Goal: Book appointment/travel/reservation

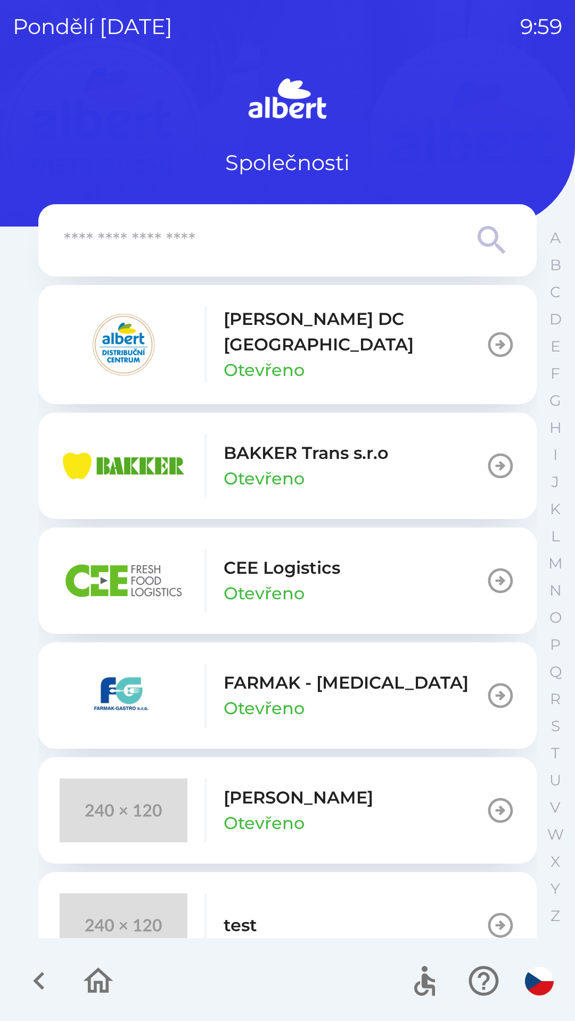
click at [299, 557] on p "CEE Logistics" at bounding box center [281, 568] width 117 height 26
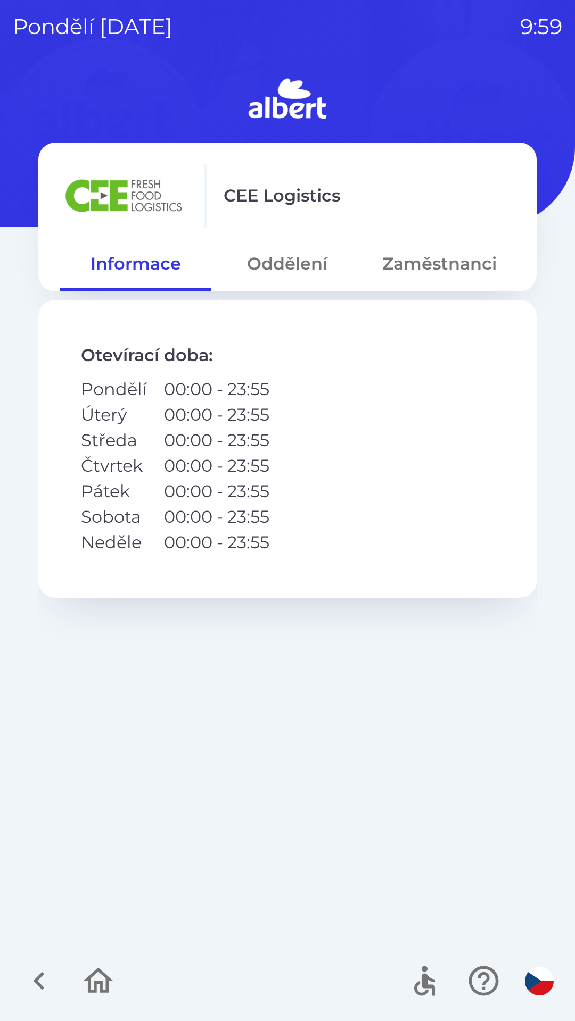
click at [283, 262] on button "Oddělení" at bounding box center [287, 264] width 152 height 38
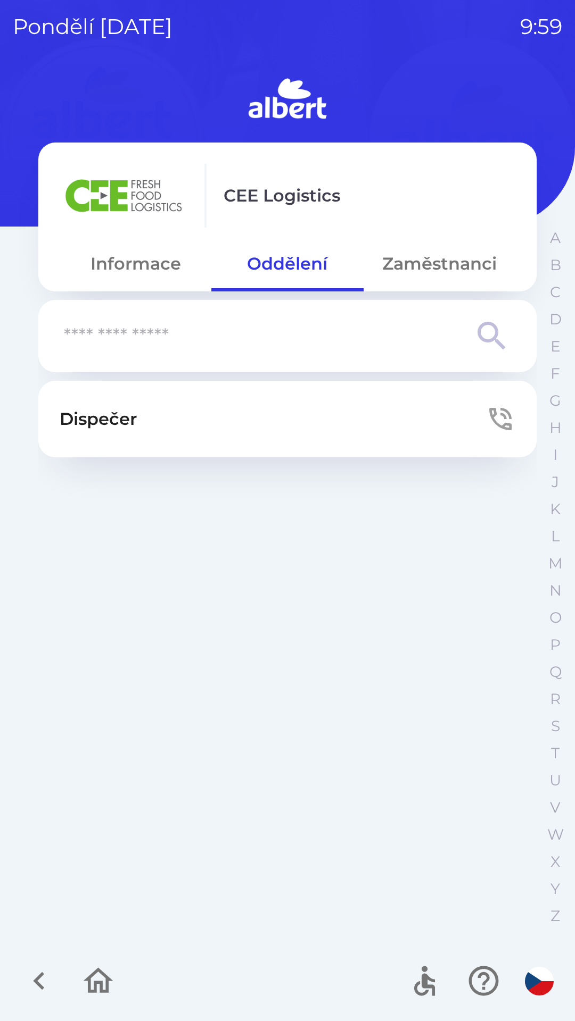
click at [288, 401] on button "Dispečer" at bounding box center [287, 419] width 498 height 77
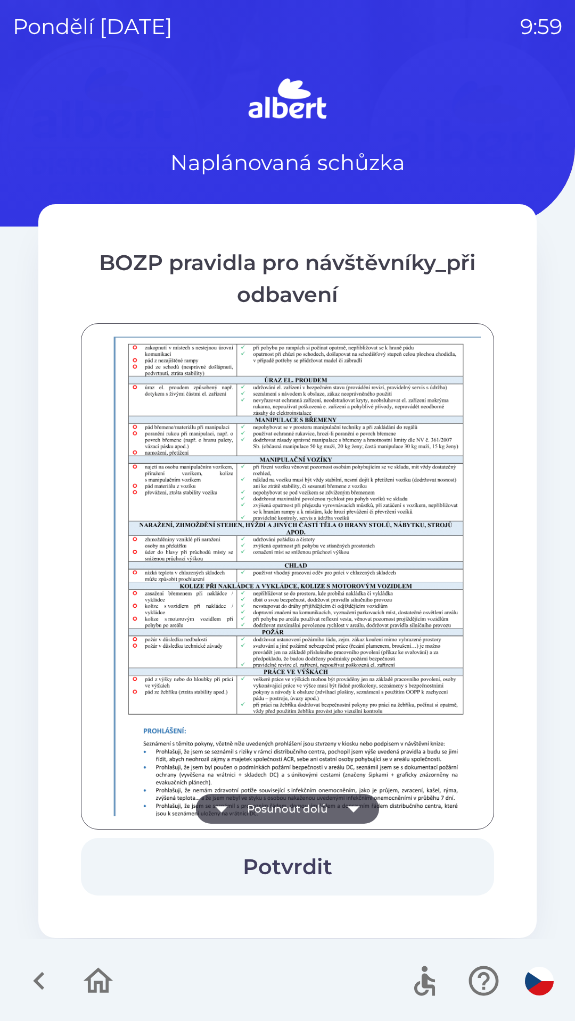
scroll to position [747, 0]
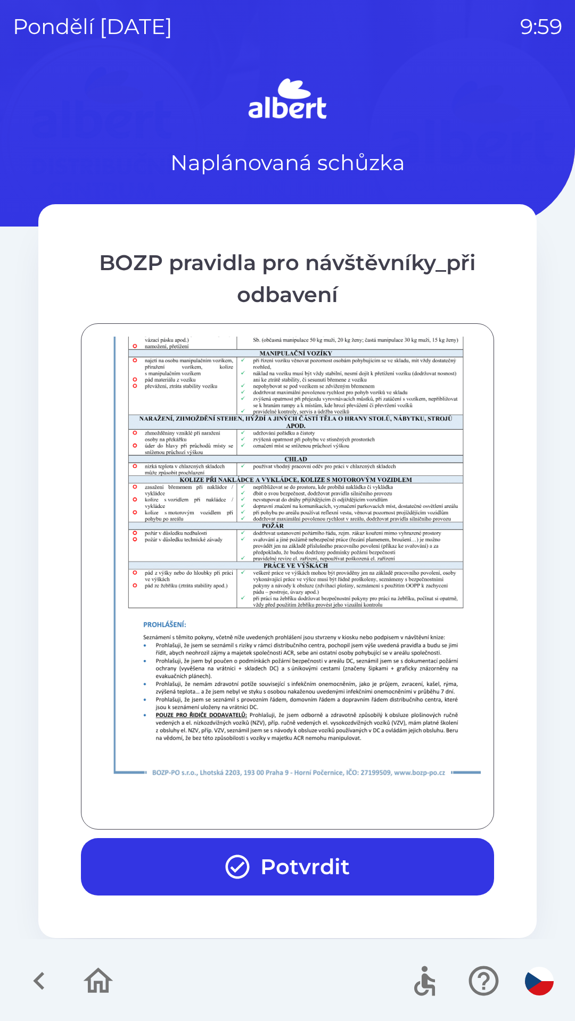
click at [324, 878] on button "Potvrdit" at bounding box center [287, 866] width 413 height 57
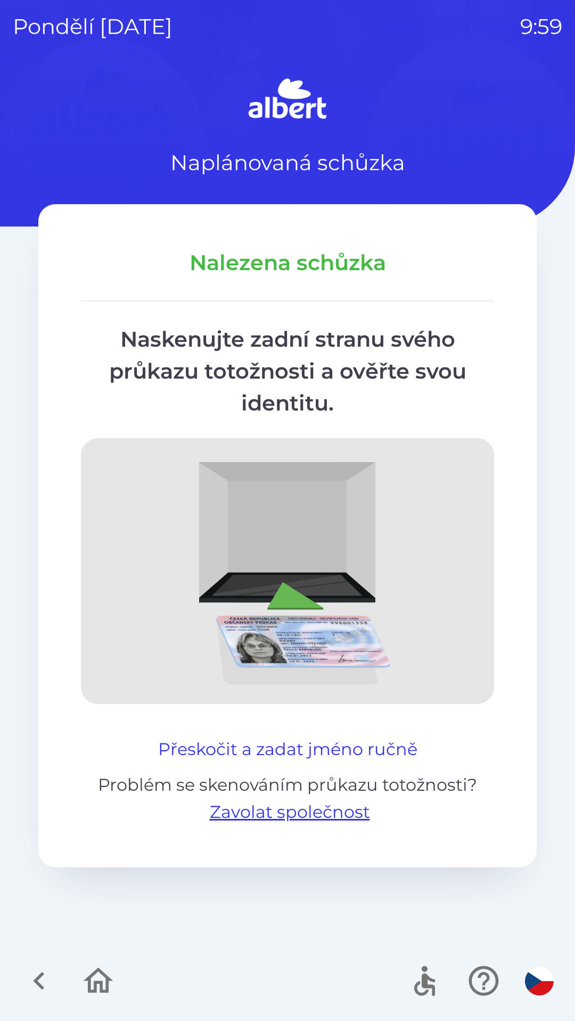
click at [311, 739] on button "Přeskočit a zadat jméno ručně" at bounding box center [288, 750] width 268 height 26
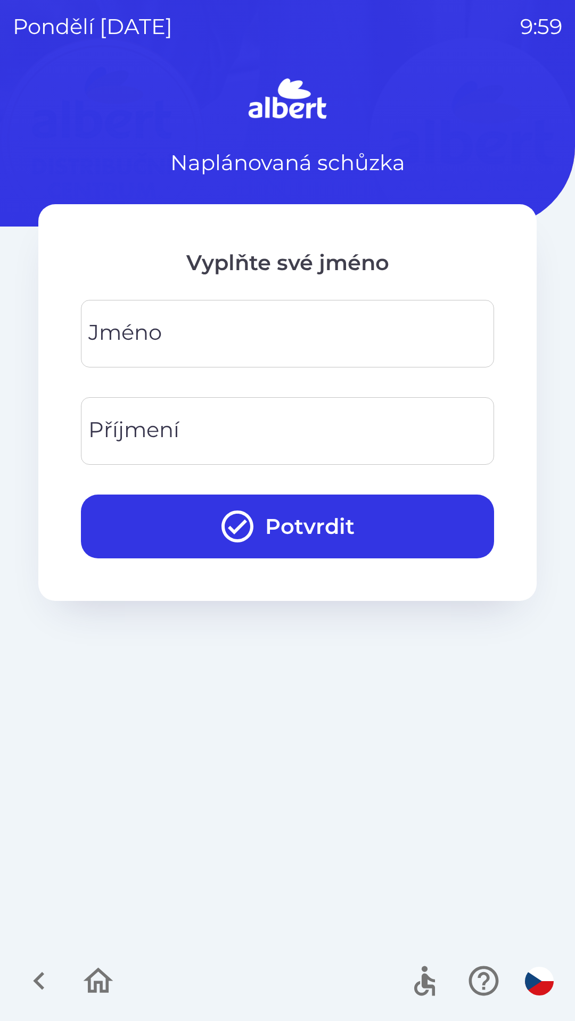
click at [298, 335] on input "Jméno" at bounding box center [287, 334] width 387 height 42
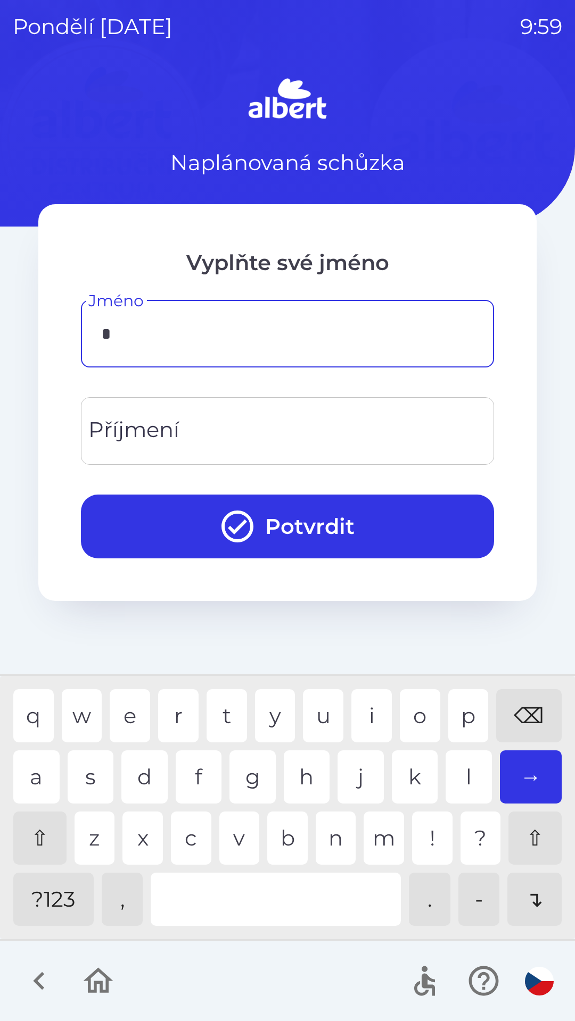
click at [234, 836] on div "v" at bounding box center [239, 838] width 40 height 53
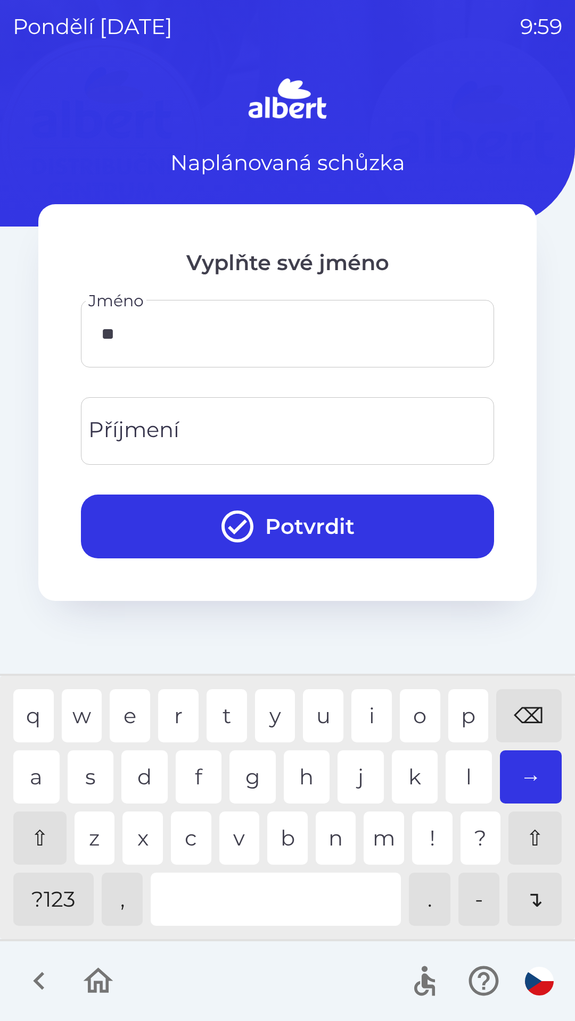
click at [368, 714] on div "i" at bounding box center [371, 715] width 40 height 53
click at [407, 761] on div "k" at bounding box center [415, 777] width 46 height 53
click at [223, 712] on div "t" at bounding box center [226, 715] width 40 height 53
type input "******"
click at [193, 432] on input "Příjmení" at bounding box center [287, 431] width 387 height 42
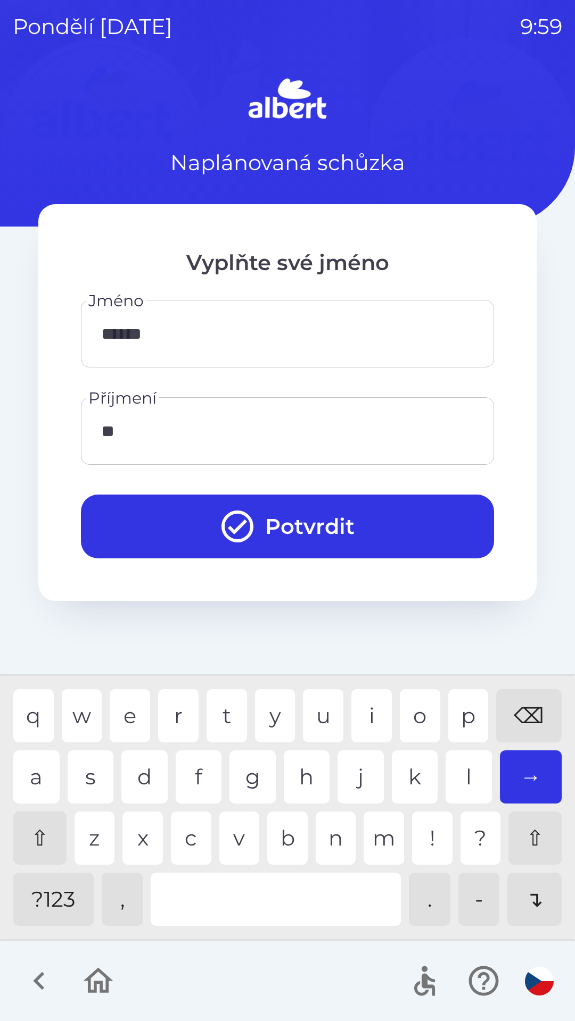
click at [363, 707] on div "i" at bounding box center [371, 715] width 40 height 53
click at [189, 836] on div "c" at bounding box center [191, 838] width 40 height 53
click at [130, 716] on div "e" at bounding box center [130, 715] width 40 height 53
type input "*******"
click at [271, 531] on button "Potvrdit" at bounding box center [287, 527] width 413 height 64
